Goal: Task Accomplishment & Management: Use online tool/utility

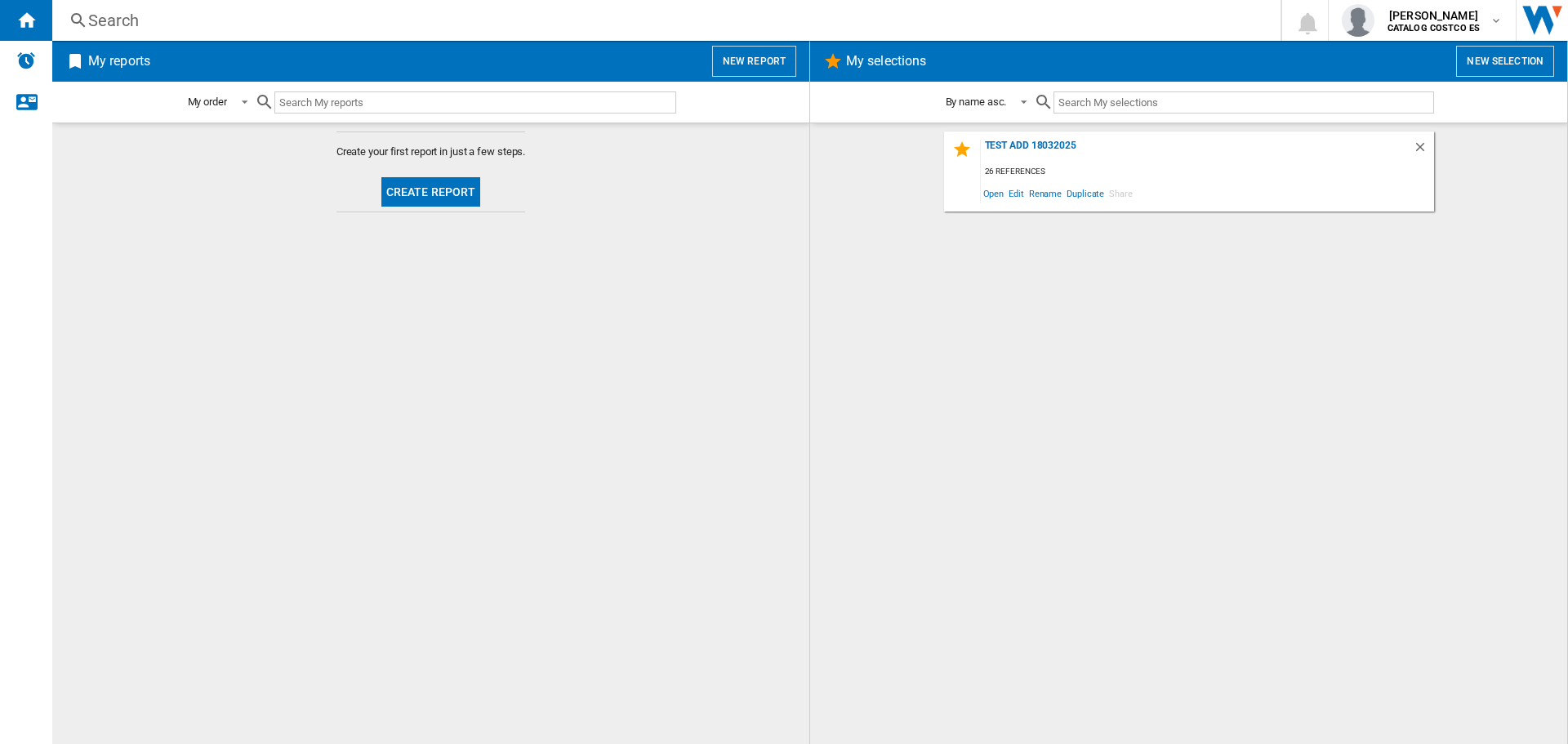
click at [414, 189] on button "Create report" at bounding box center [431, 192] width 100 height 30
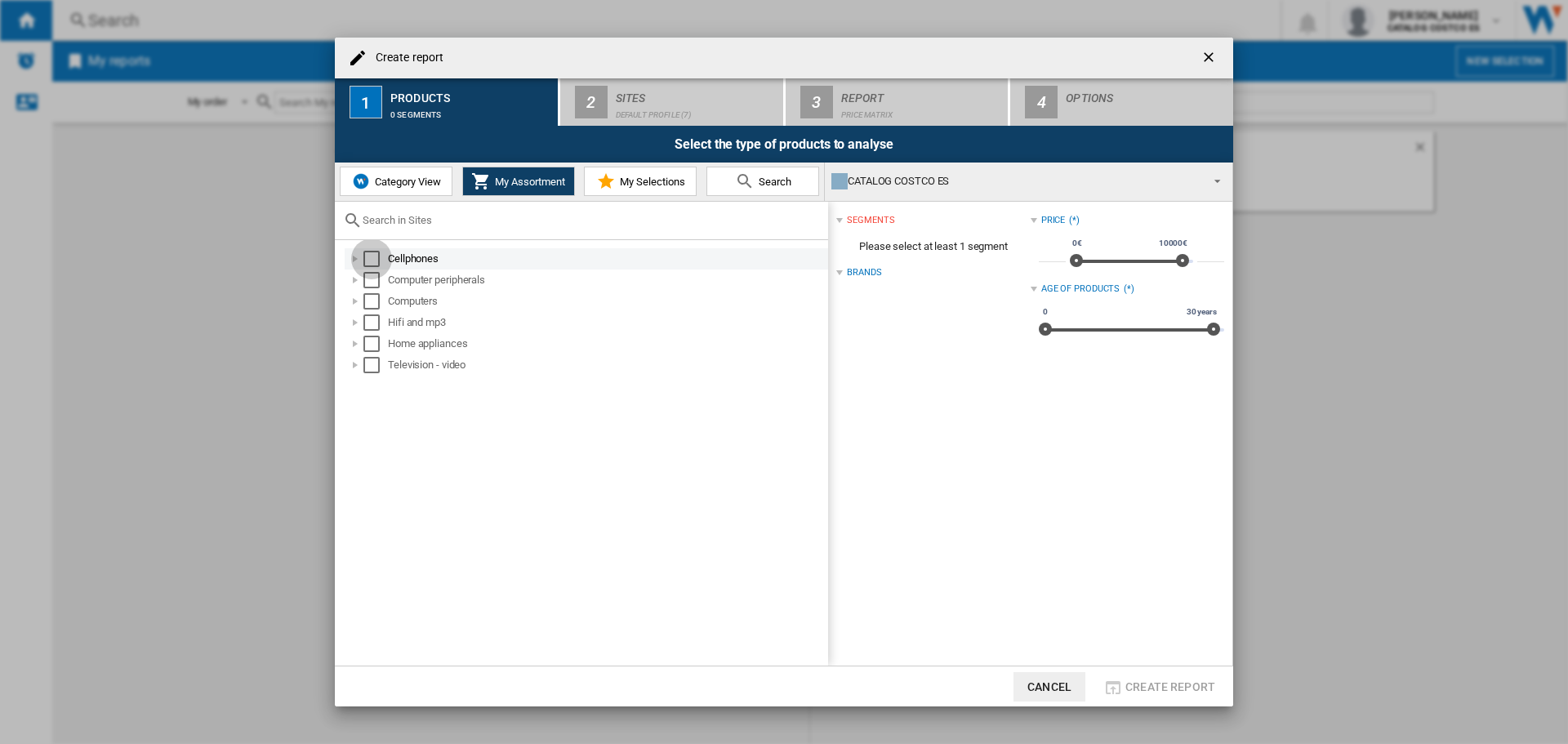
click at [372, 264] on div "Select" at bounding box center [371, 259] width 17 height 17
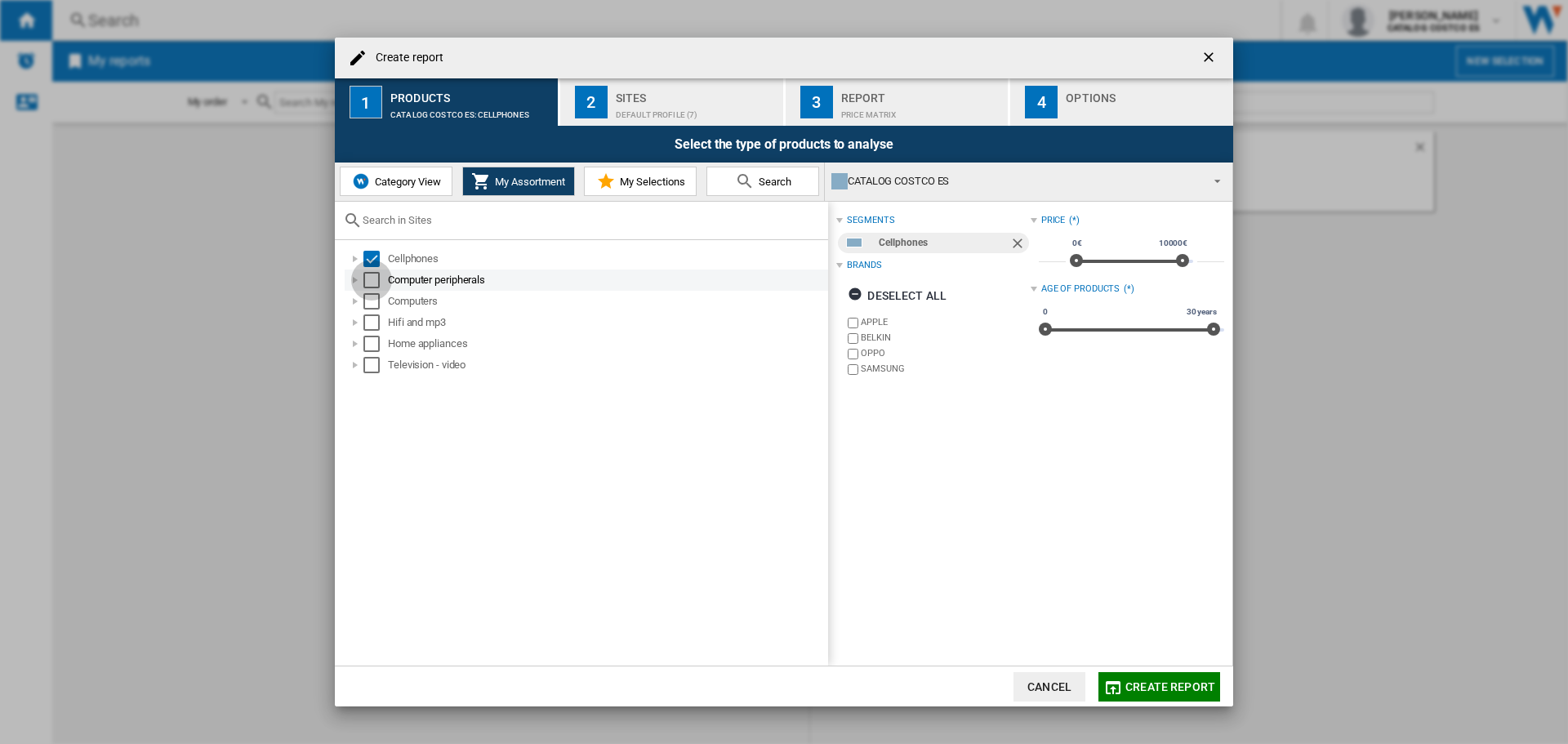
click at [373, 282] on div "Select" at bounding box center [371, 280] width 17 height 17
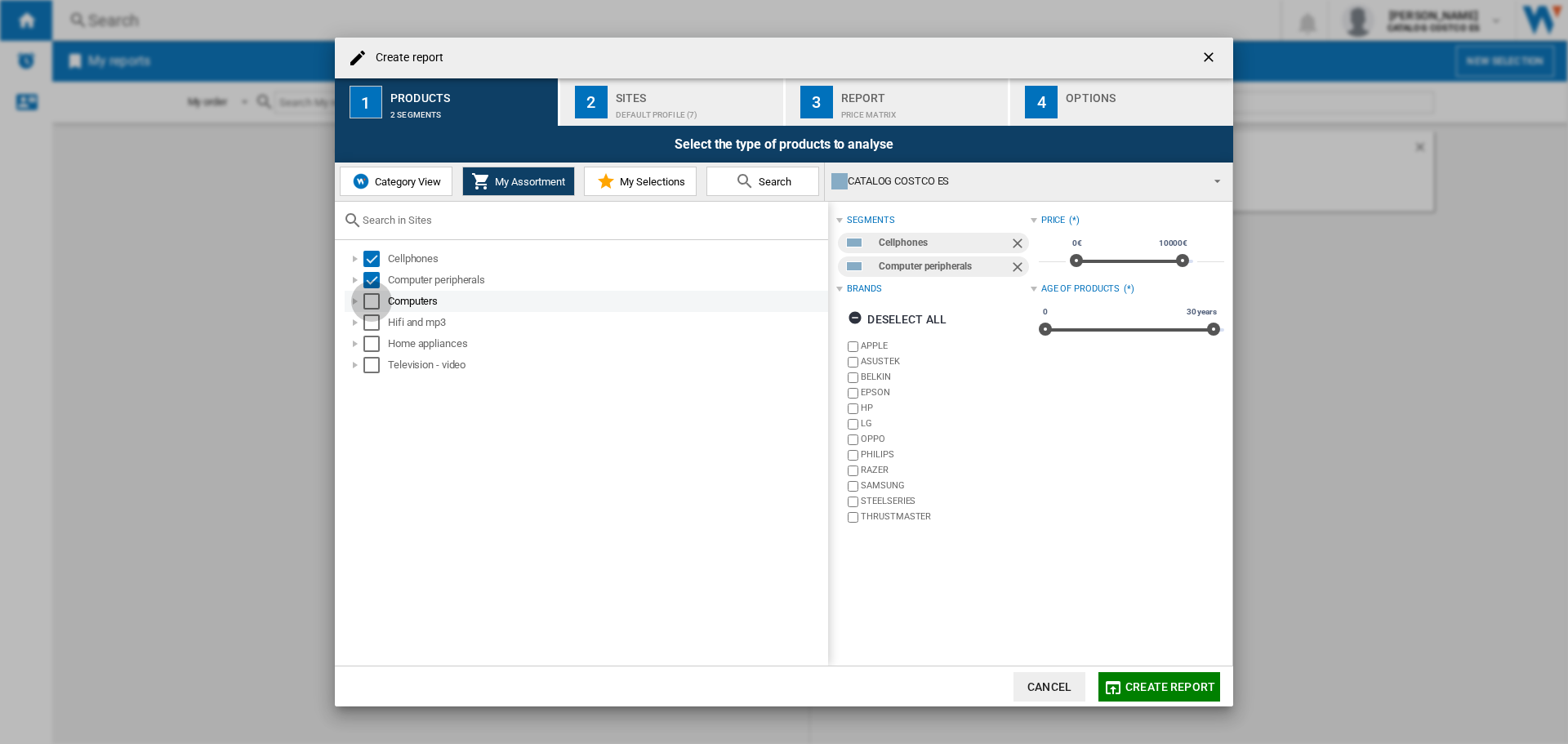
click at [370, 298] on div "Select" at bounding box center [371, 301] width 17 height 17
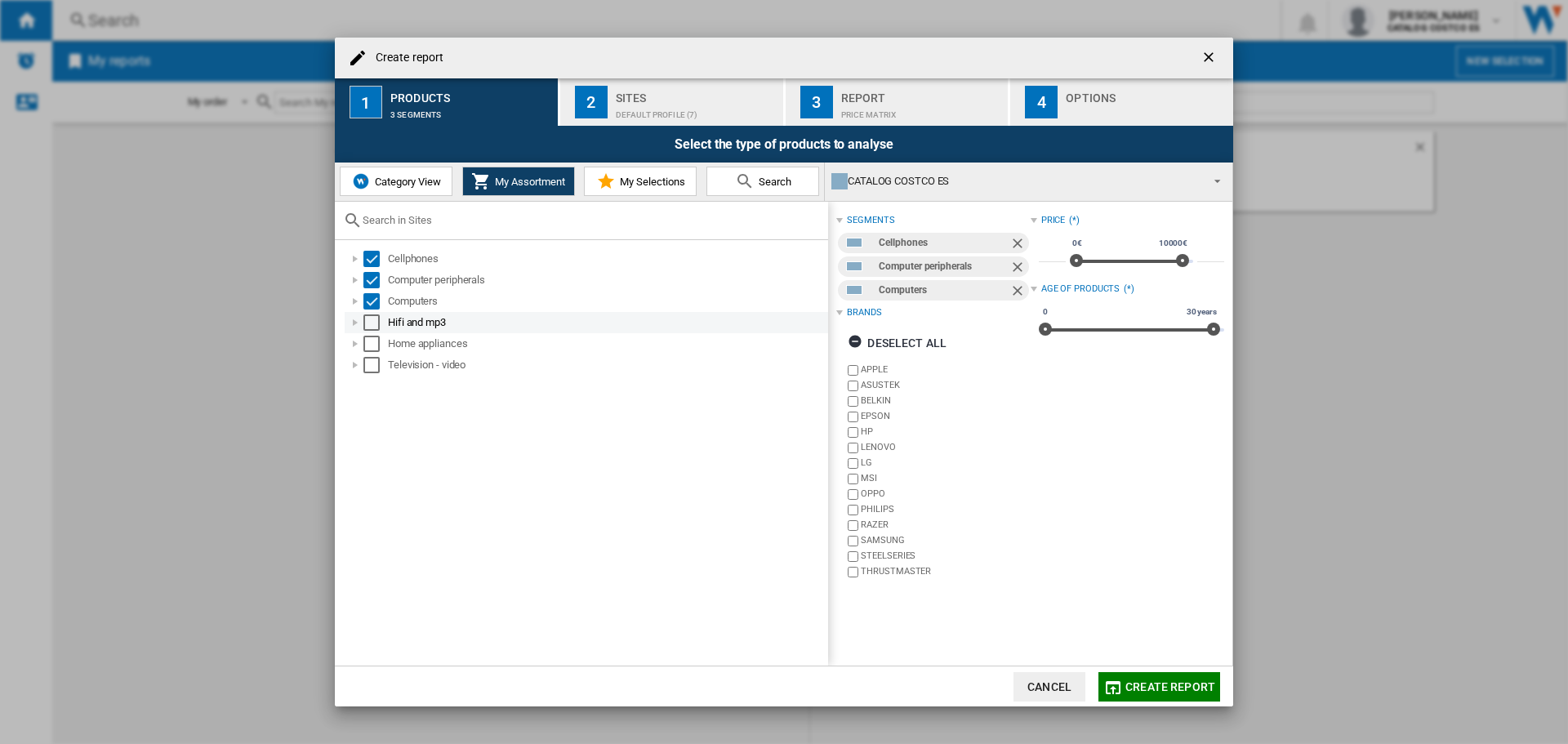
click at [371, 322] on div "Select" at bounding box center [371, 322] width 17 height 17
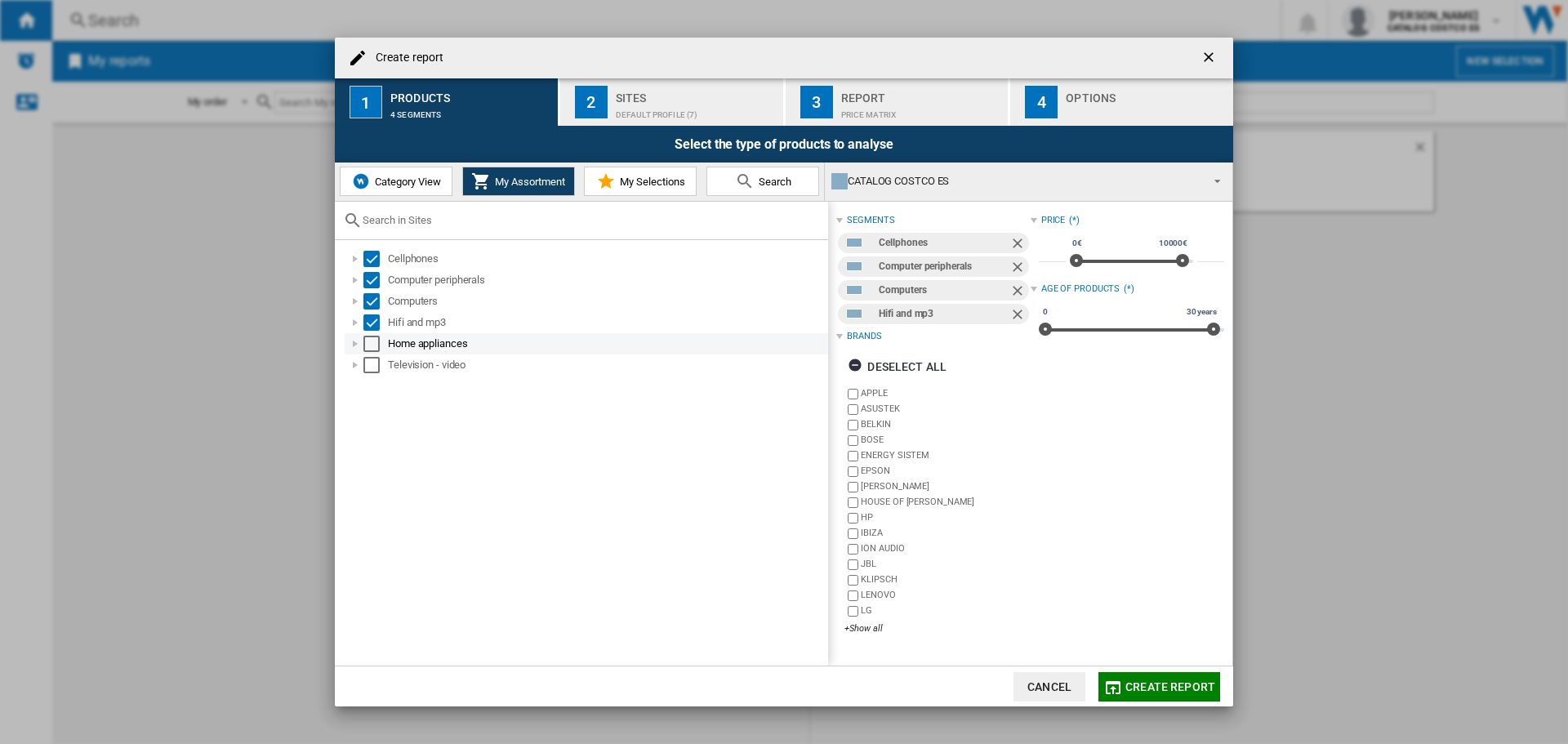
click at [370, 341] on div "Select" at bounding box center [371, 344] width 17 height 17
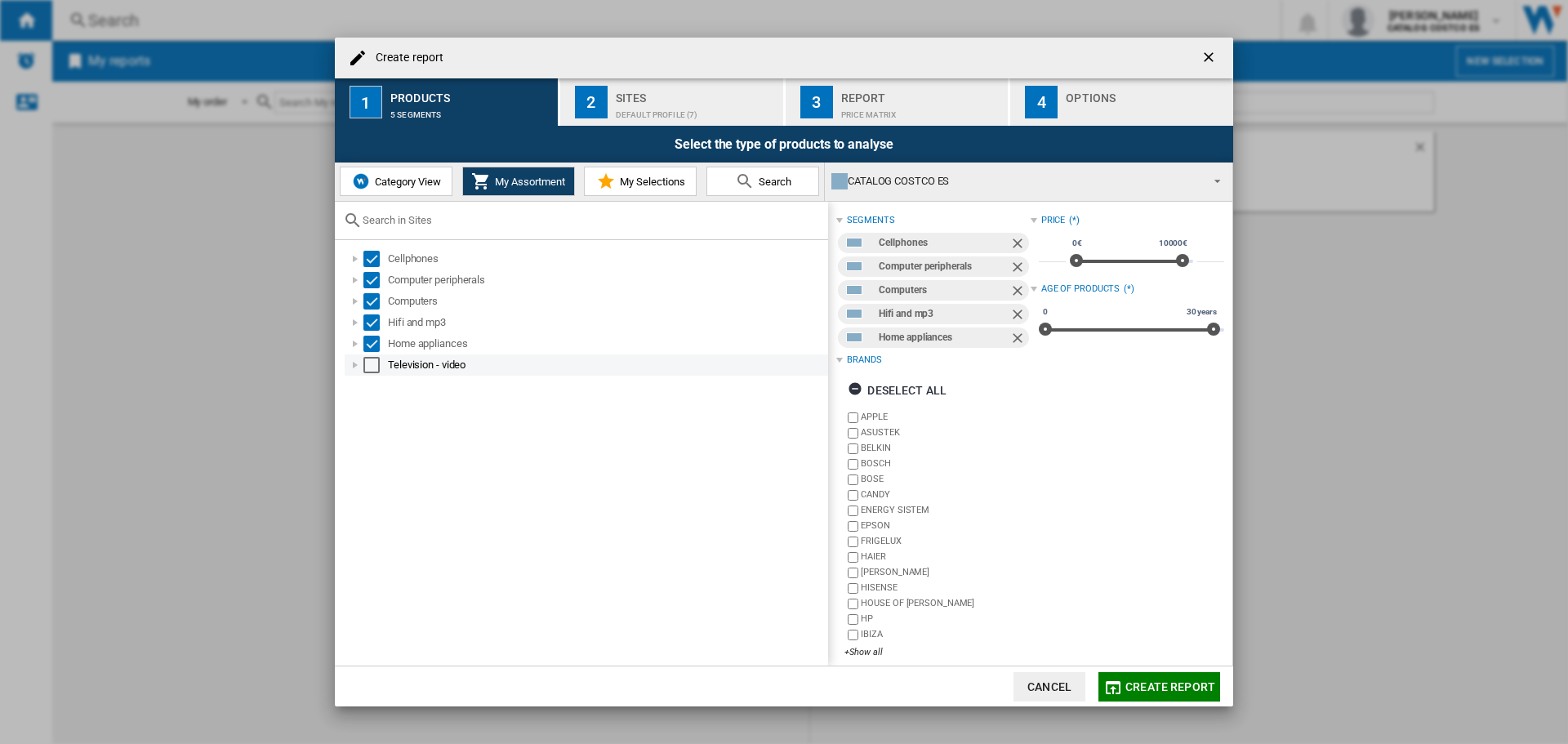
click at [369, 365] on div "Select" at bounding box center [371, 365] width 17 height 17
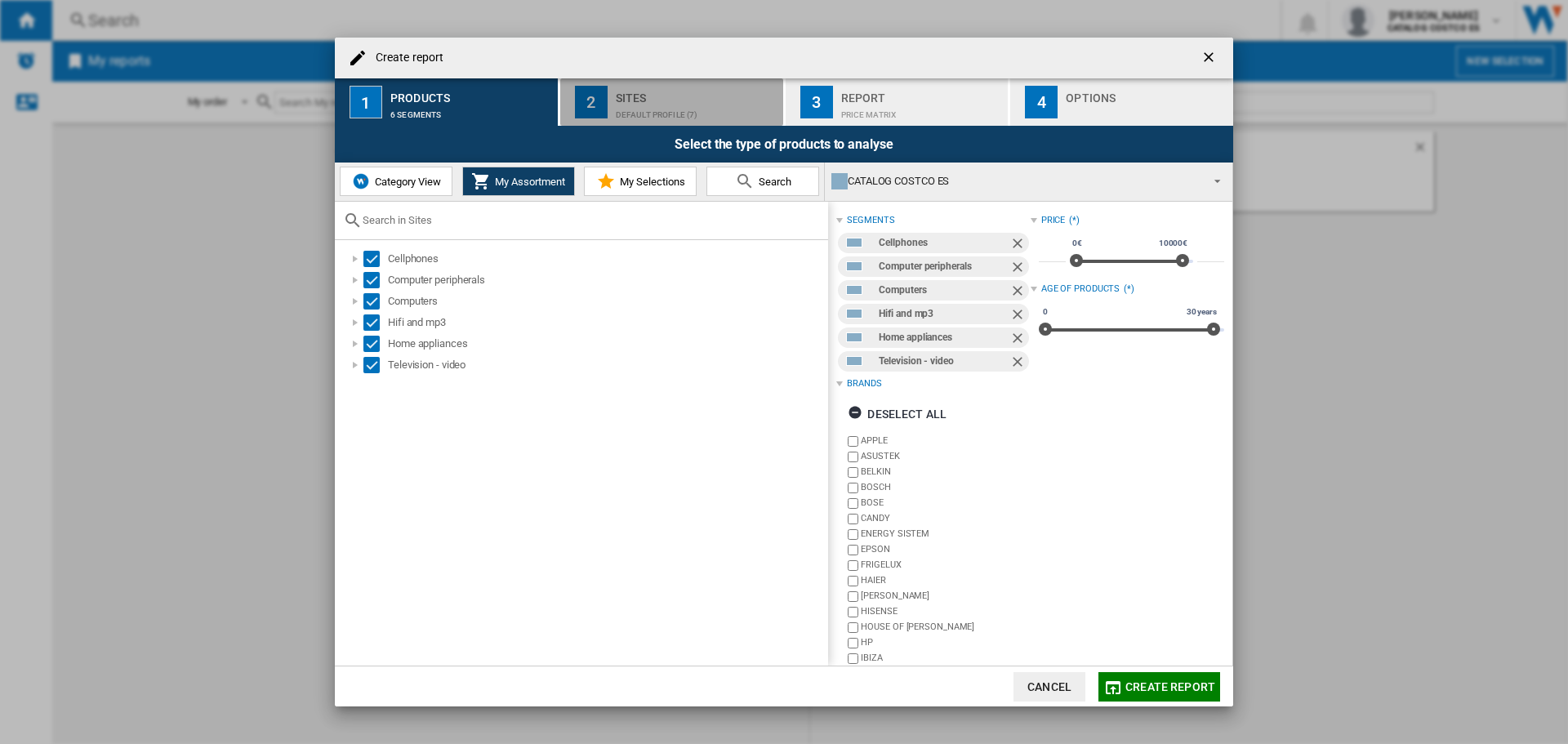
click at [707, 116] on div "Default profile (7)" at bounding box center [696, 110] width 161 height 17
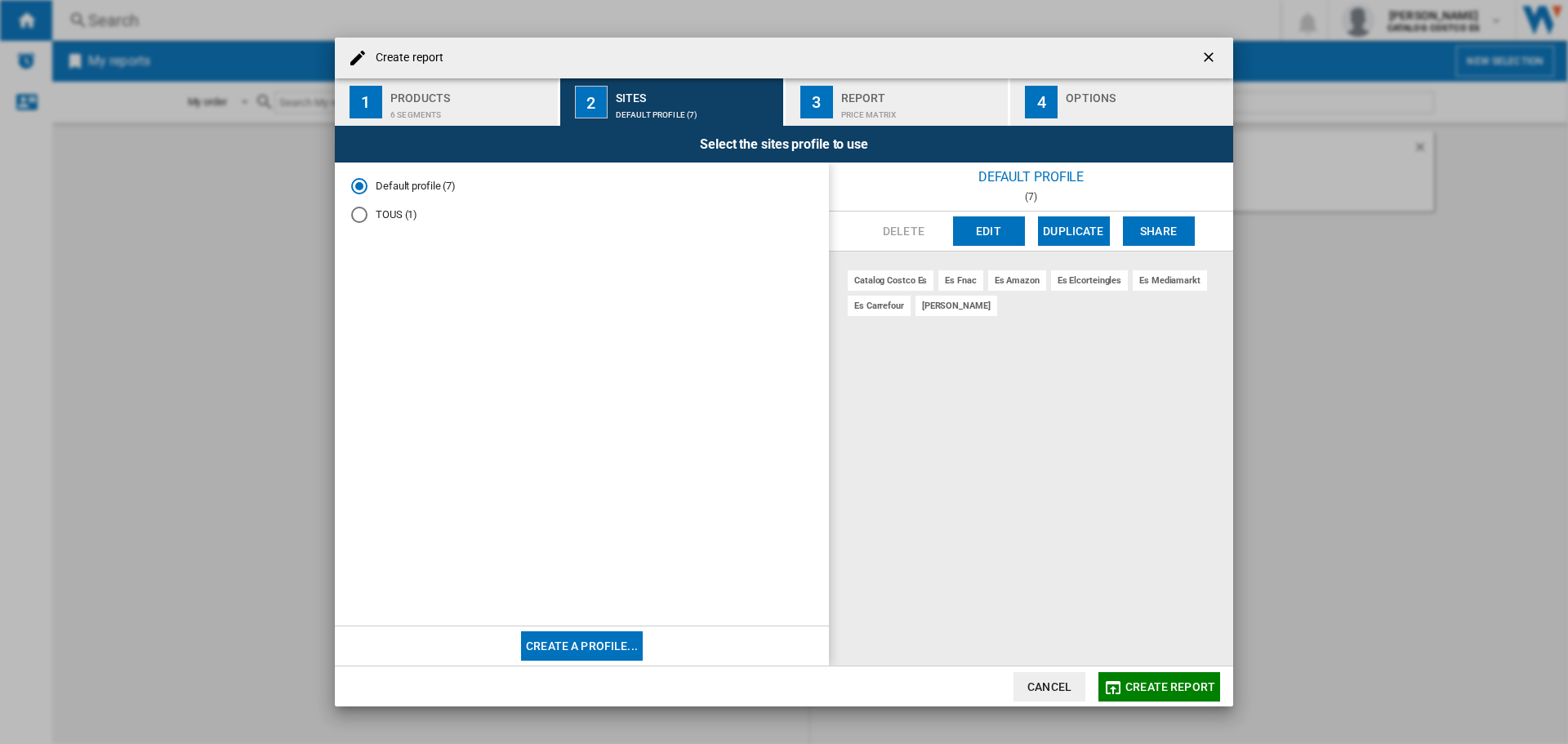
click at [1173, 688] on span "Create report" at bounding box center [1170, 686] width 90 height 13
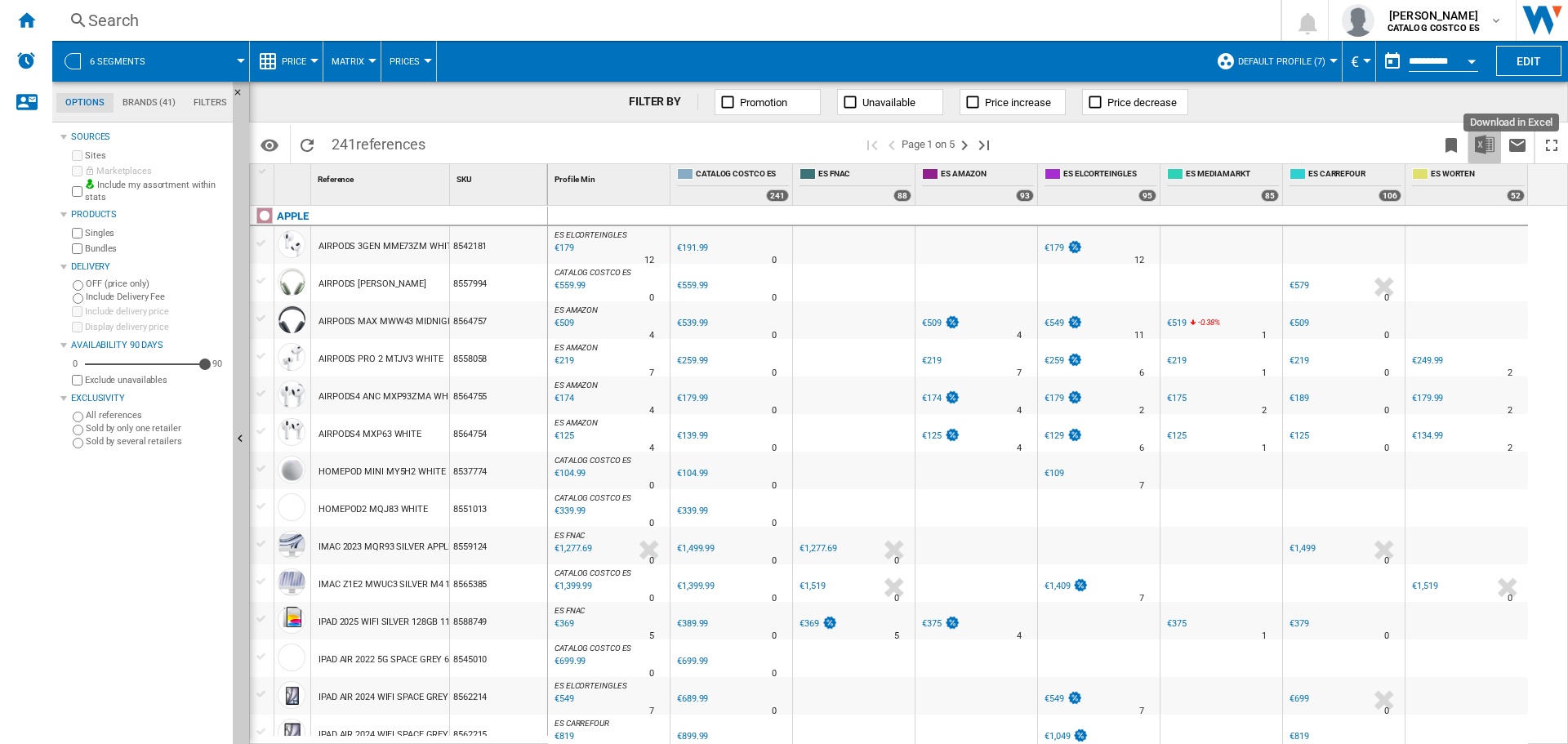
click at [1483, 148] on img "Download in Excel" at bounding box center [1484, 144] width 20 height 20
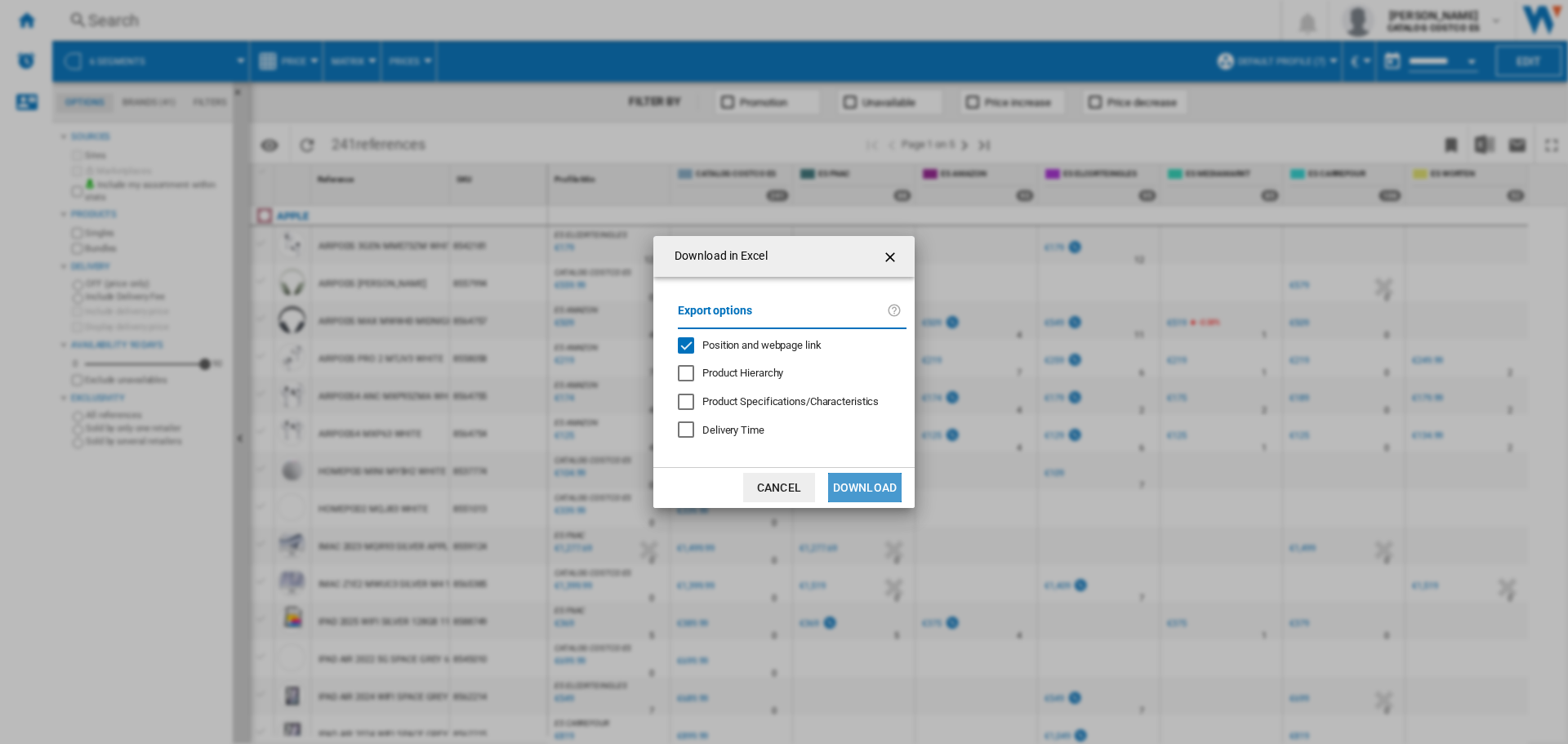
click at [860, 477] on button "Download" at bounding box center [865, 487] width 73 height 30
